Goal: Navigation & Orientation: Find specific page/section

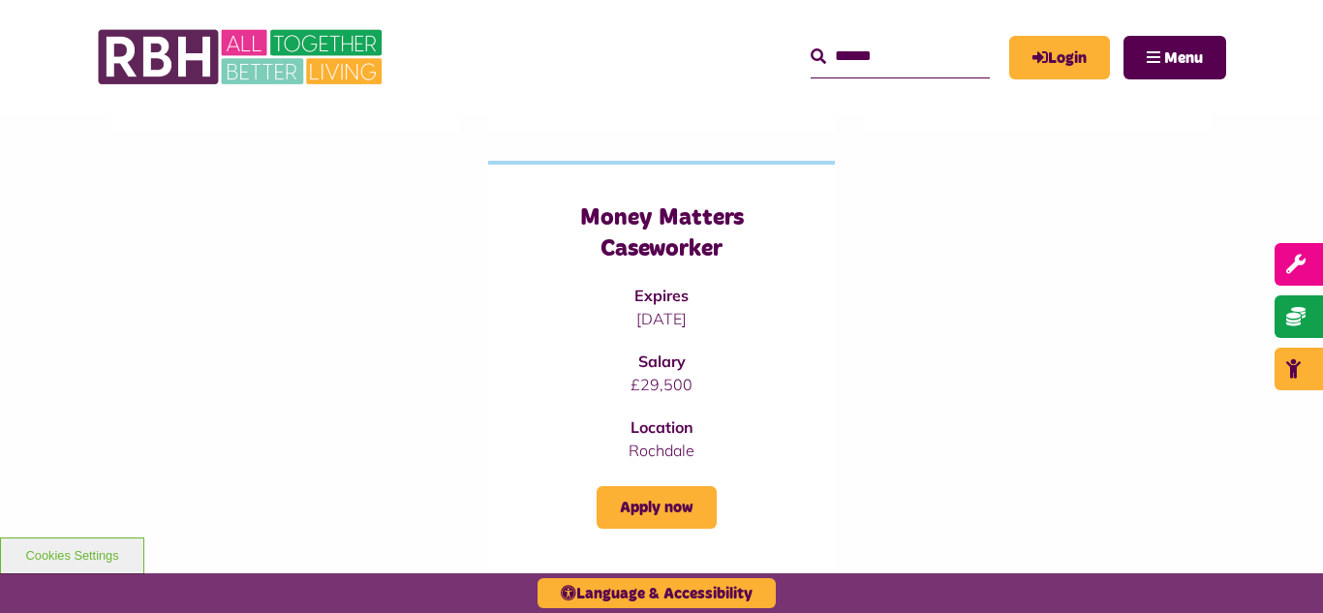
scroll to position [736, 0]
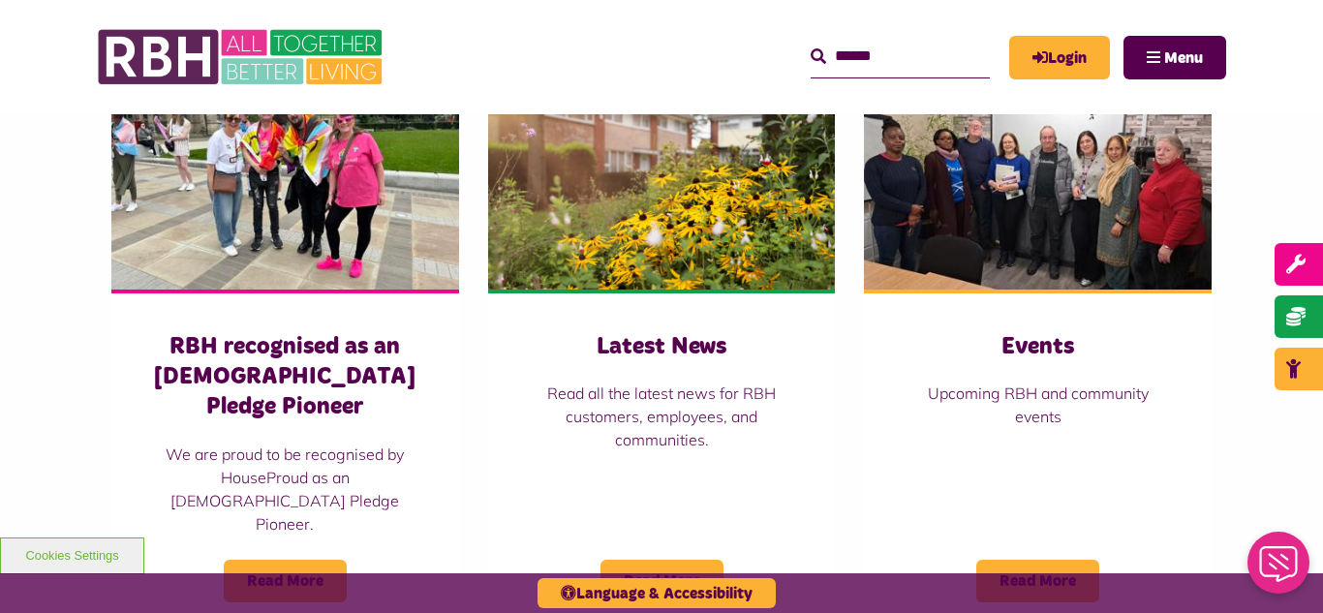
scroll to position [1226, 0]
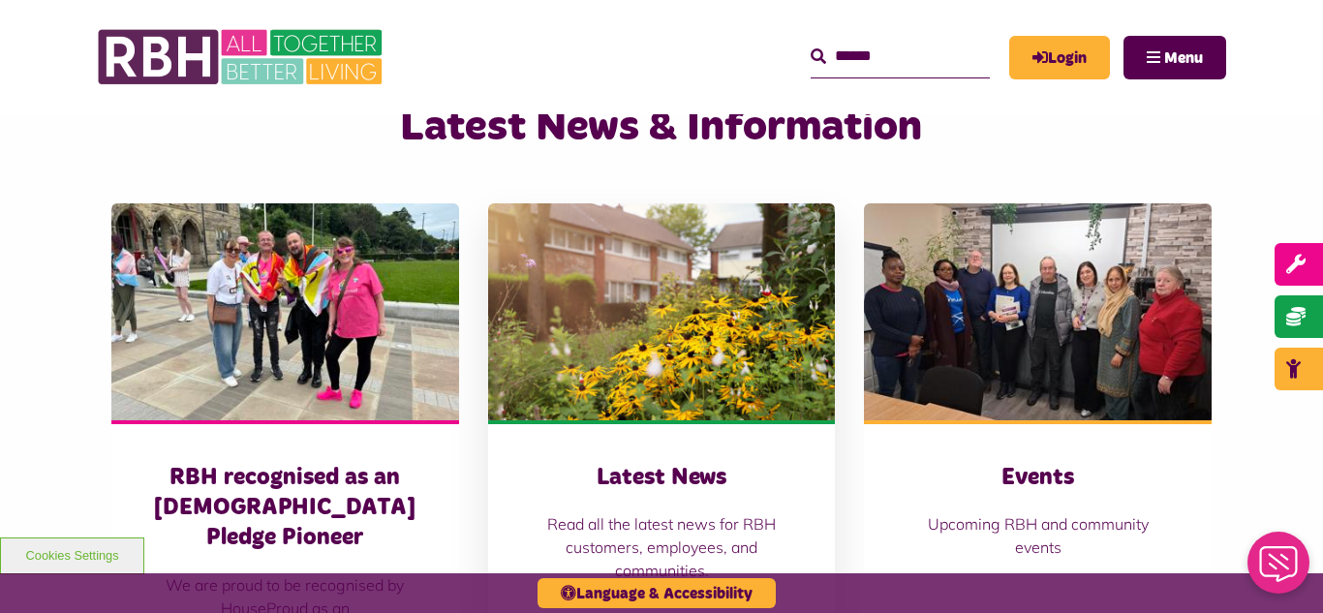
click at [699, 258] on img at bounding box center [662, 311] width 348 height 217
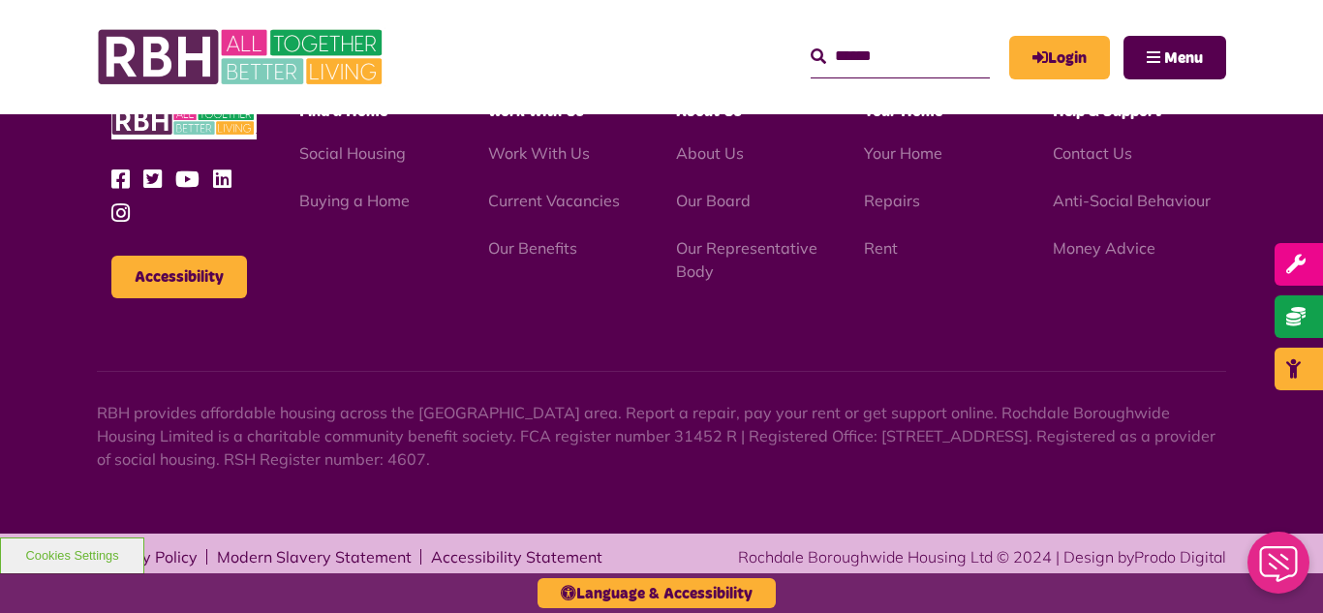
scroll to position [2109, 0]
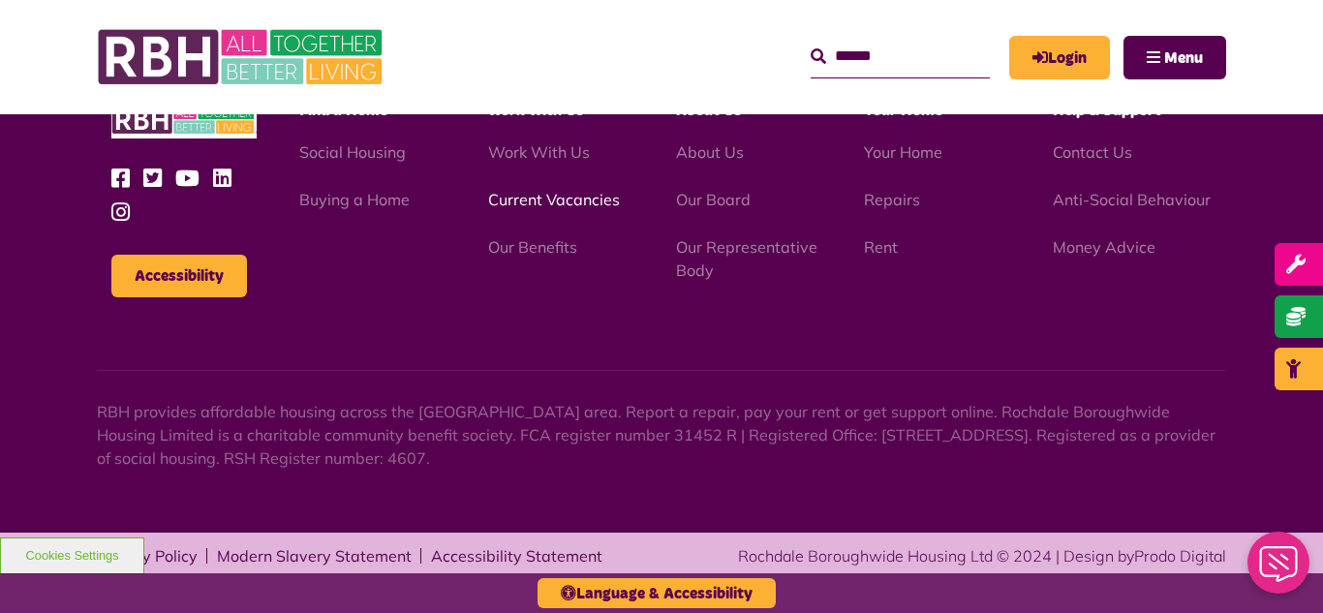
click at [547, 202] on link "Current Vacancies" at bounding box center [554, 199] width 132 height 19
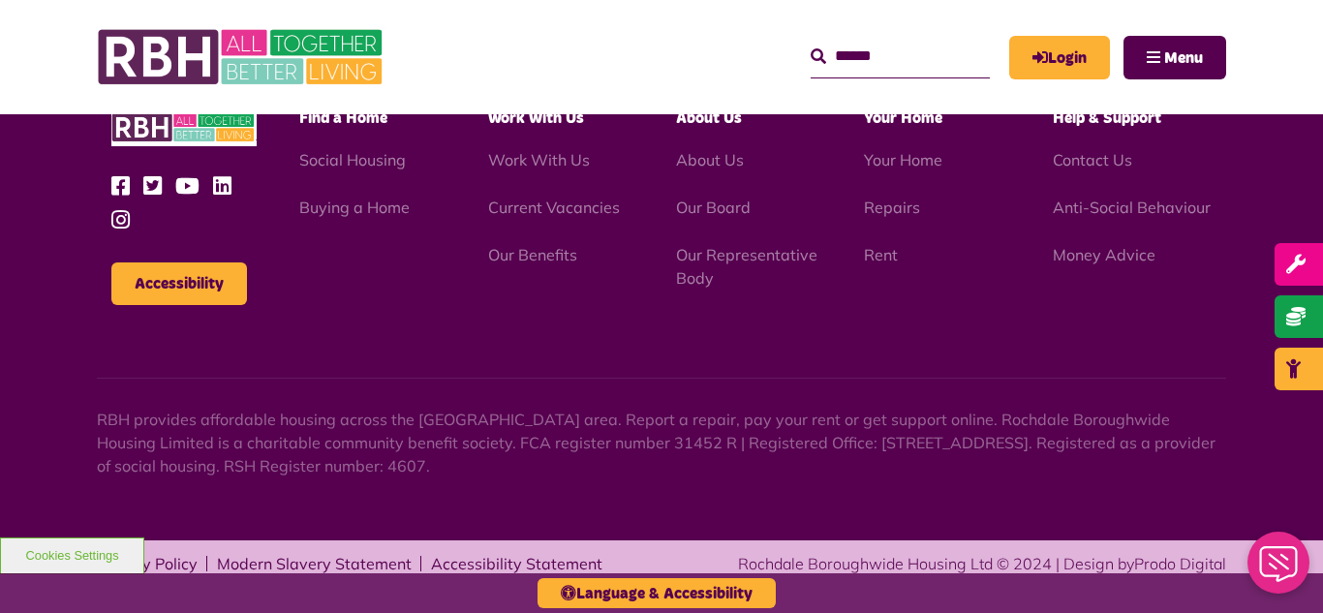
scroll to position [2276, 0]
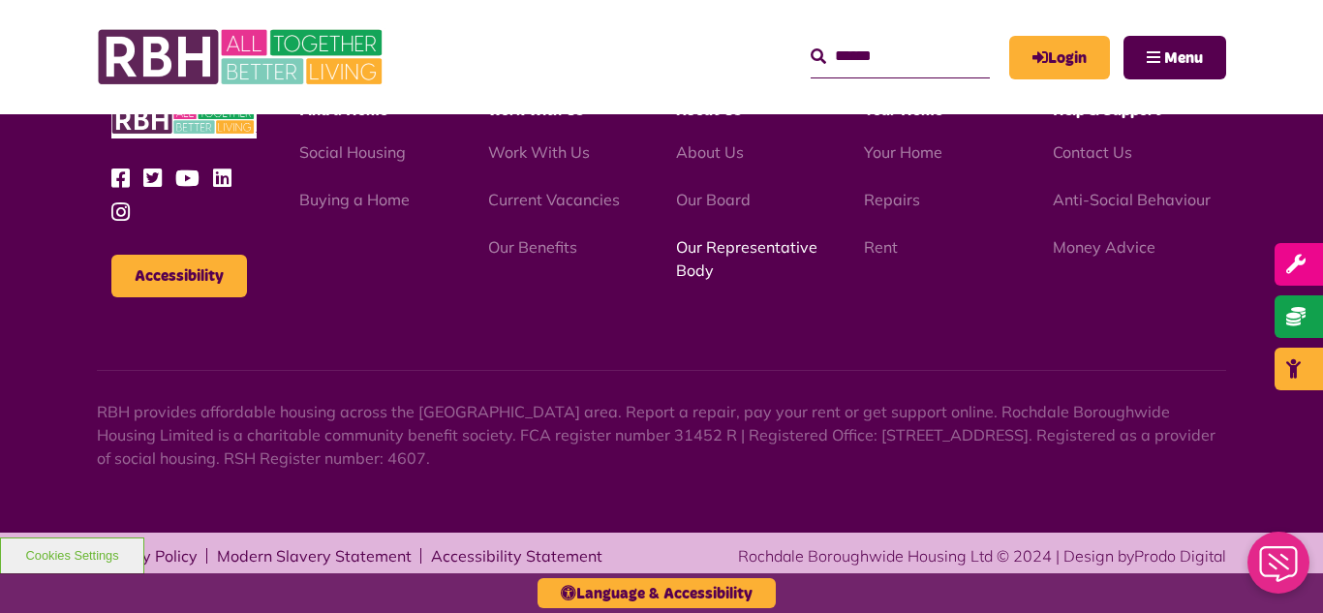
click at [707, 246] on link "Our Representative Body" at bounding box center [746, 258] width 141 height 43
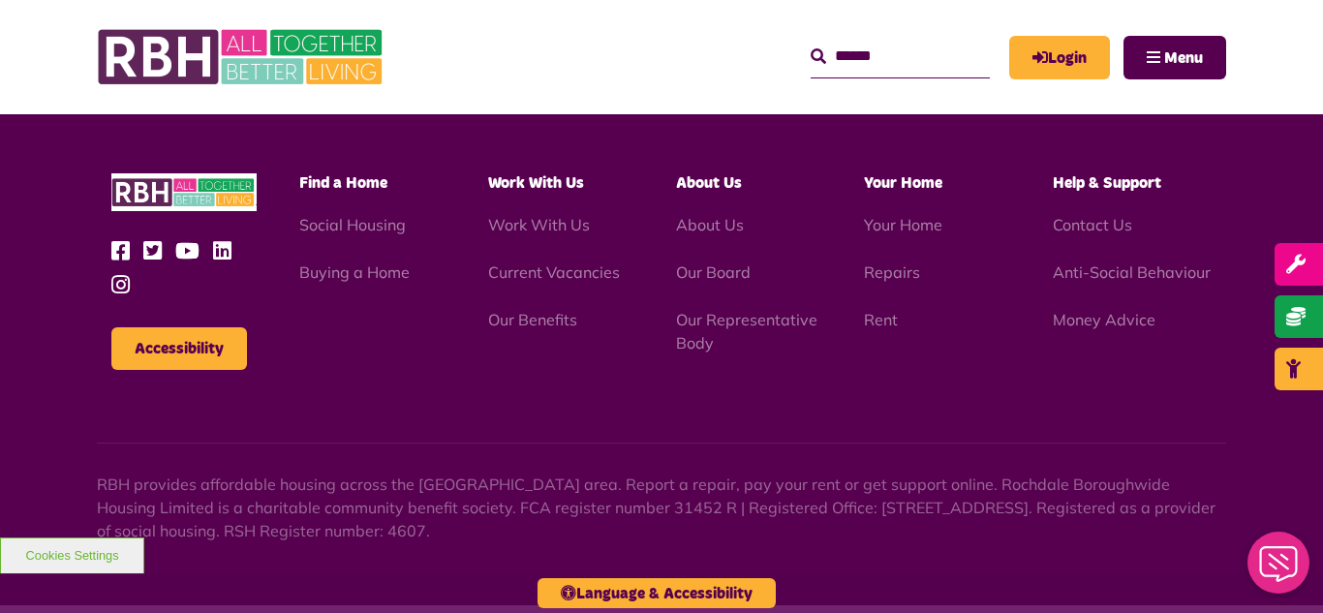
scroll to position [5624, 0]
